Goal: Use online tool/utility: Utilize a website feature to perform a specific function

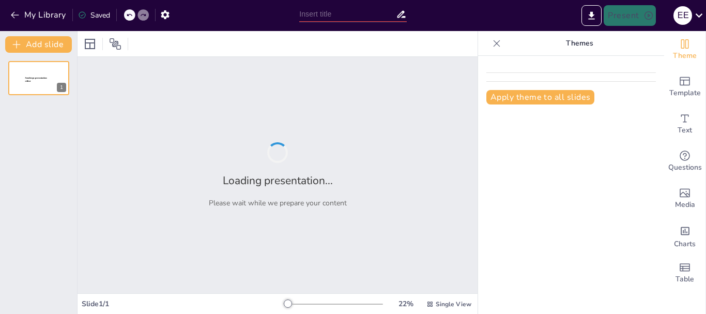
type input "Transformación Educativa: Un Análisis Crítico del Siglo XXI"
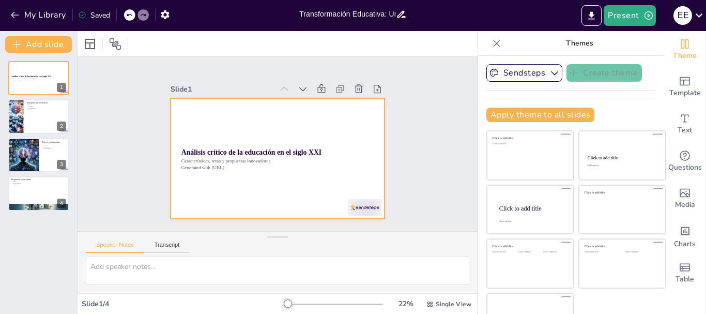
scroll to position [28, 0]
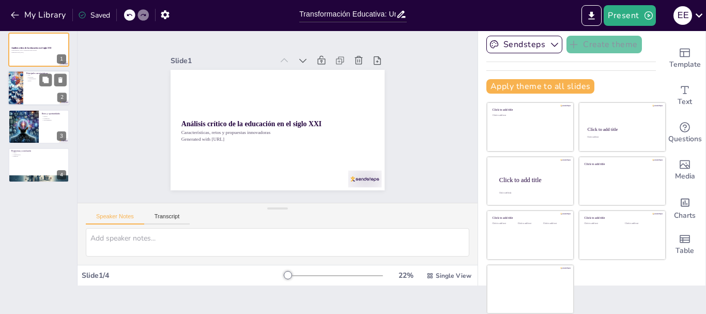
click at [11, 98] on div at bounding box center [15, 88] width 61 height 35
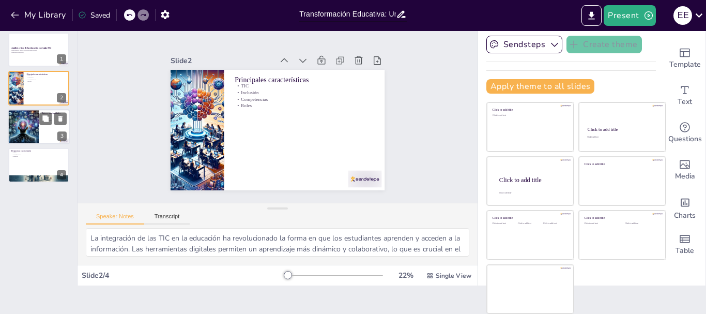
click at [41, 128] on div at bounding box center [39, 126] width 62 height 35
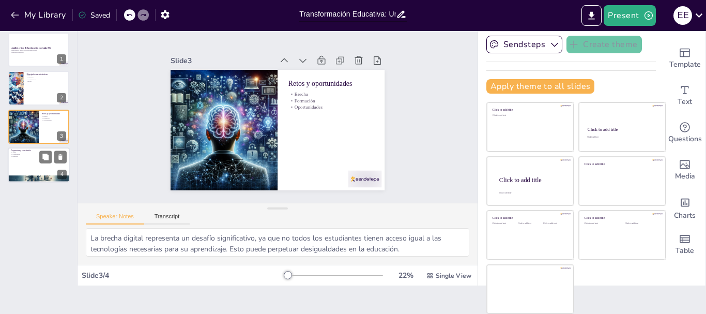
click at [33, 168] on div at bounding box center [39, 164] width 62 height 35
type textarea "Las aulas invertidas representan un enfoque innovador que permite a los estudia…"
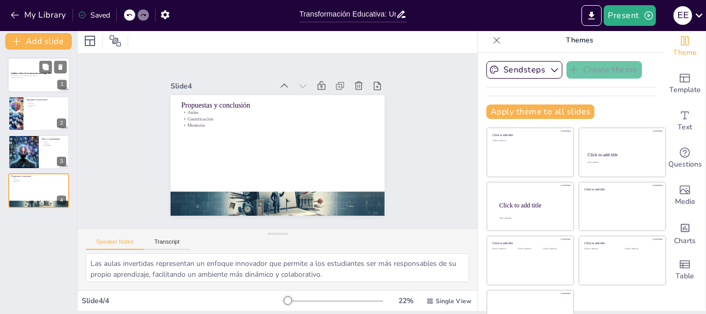
scroll to position [0, 0]
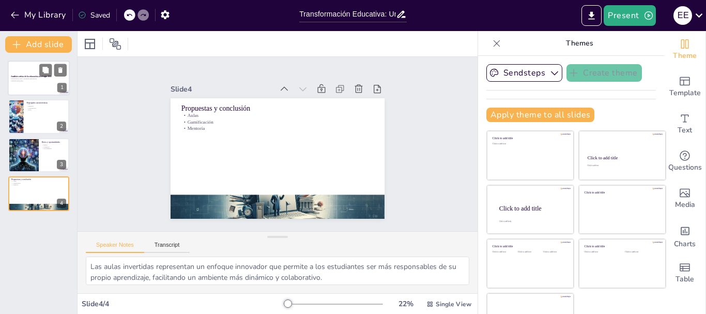
click at [22, 79] on p "Características, retos y propuestas innovadoras" at bounding box center [39, 79] width 56 height 2
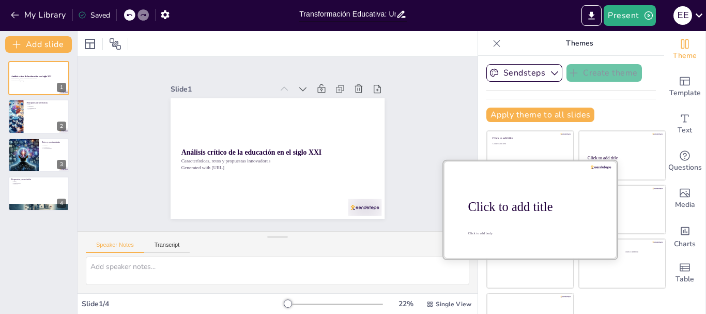
scroll to position [28, 0]
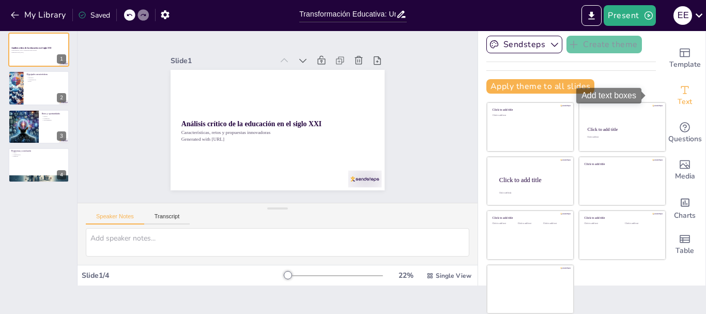
click at [679, 90] on icon "Add text boxes" at bounding box center [685, 90] width 12 height 12
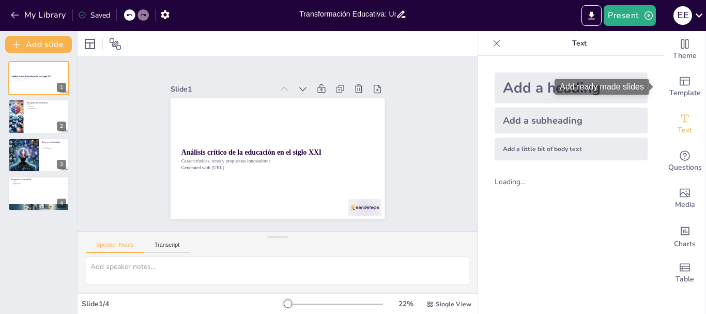
scroll to position [0, 0]
click at [494, 42] on icon at bounding box center [497, 43] width 7 height 7
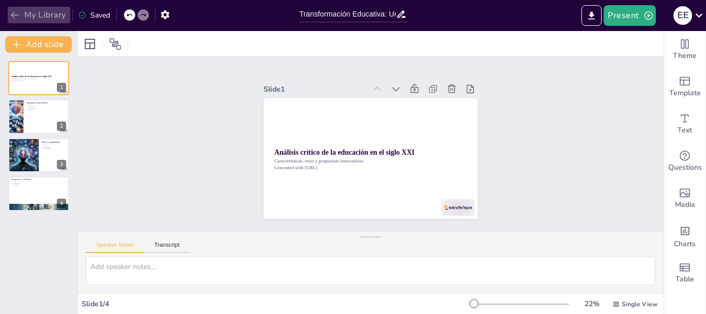
click at [14, 21] on button "My Library" at bounding box center [39, 15] width 63 height 17
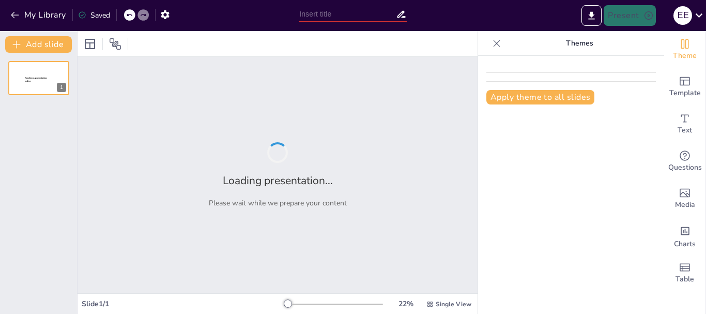
type input "Transformación Educativa: Un Análisis Crítico del Siglo XXI"
